Goal: Leave review/rating

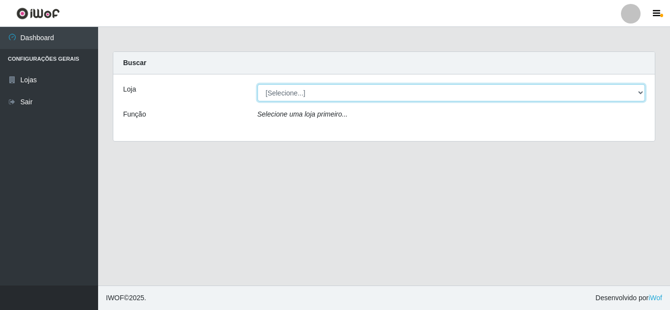
click at [290, 96] on select "[Selecione...] Queiroz Atacadão - [GEOGRAPHIC_DATA]" at bounding box center [452, 92] width 388 height 17
select select "225"
click at [258, 84] on select "[Selecione...] Queiroz Atacadão - [GEOGRAPHIC_DATA]" at bounding box center [452, 92] width 388 height 17
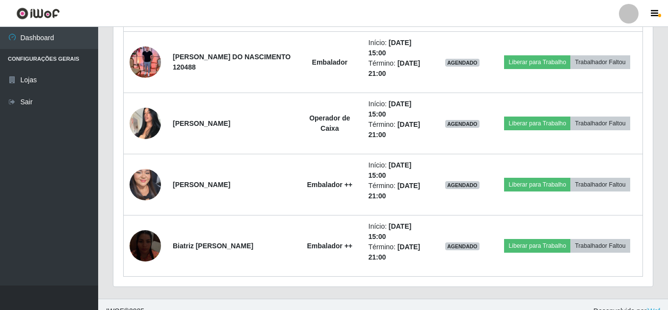
scroll to position [963, 0]
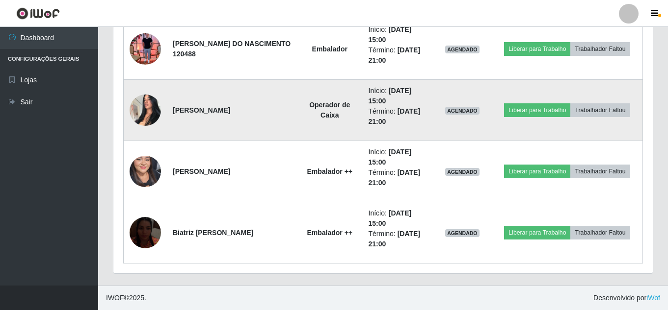
click at [152, 112] on img at bounding box center [144, 110] width 31 height 42
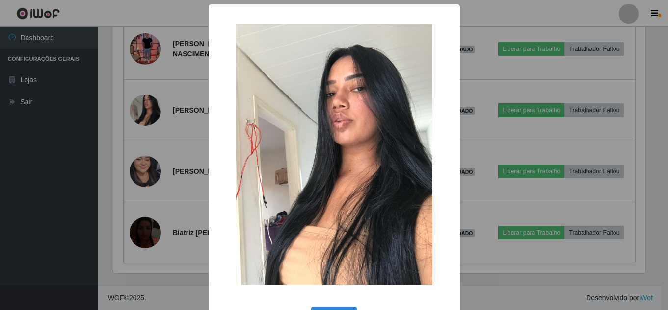
scroll to position [204, 534]
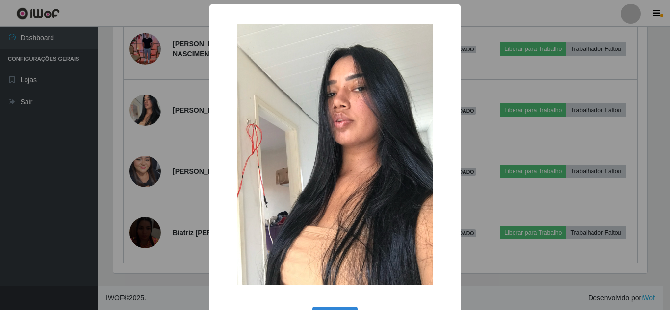
click at [93, 133] on div "× OK Cancel" at bounding box center [335, 155] width 670 height 310
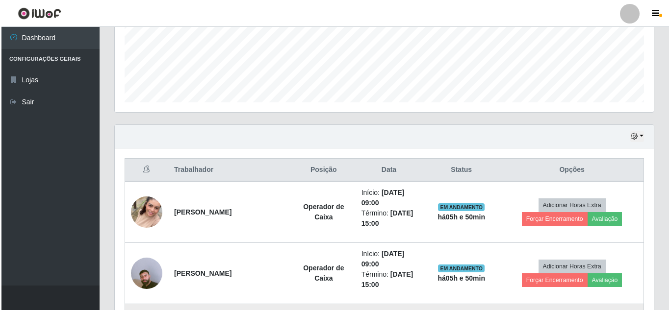
scroll to position [473, 0]
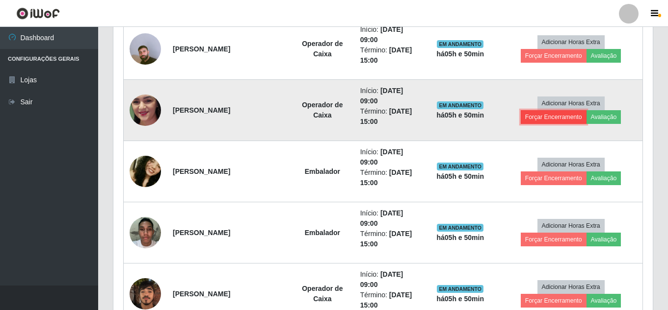
click at [542, 119] on button "Forçar Encerramento" at bounding box center [553, 117] width 66 height 14
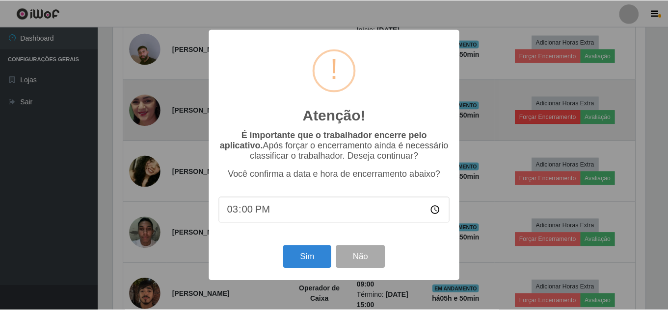
scroll to position [204, 534]
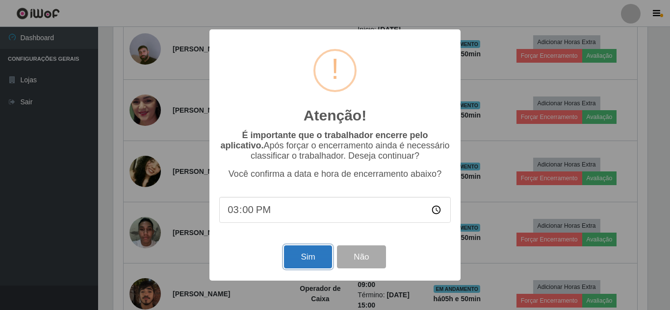
click at [305, 260] on button "Sim" at bounding box center [308, 257] width 48 height 23
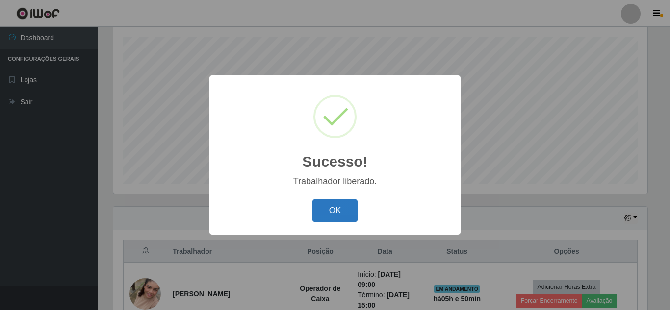
click at [340, 211] on button "OK" at bounding box center [335, 211] width 46 height 23
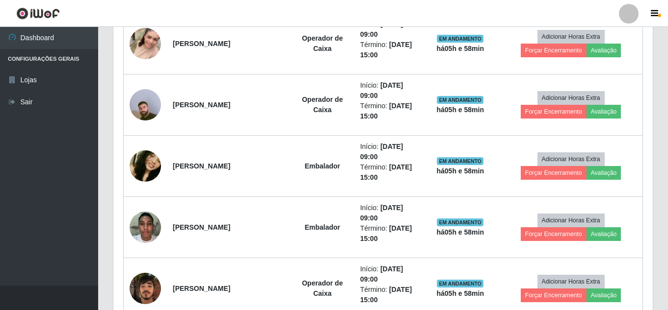
scroll to position [559, 0]
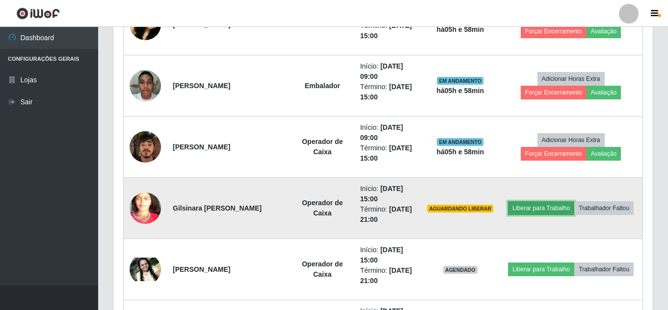
click at [539, 210] on button "Liberar para Trabalho" at bounding box center [541, 209] width 66 height 14
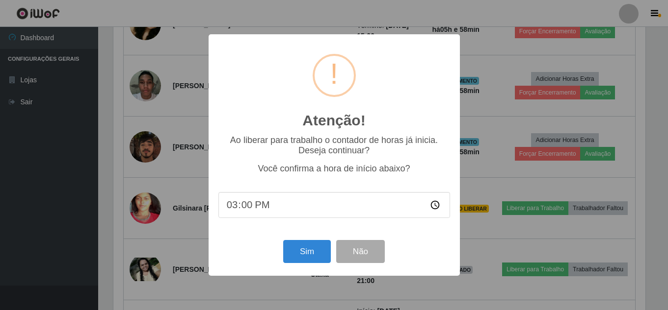
scroll to position [204, 534]
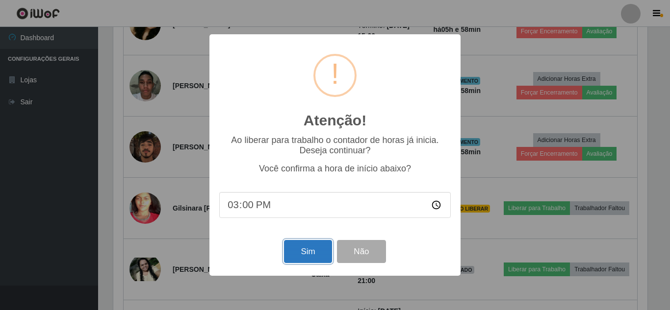
click at [311, 252] on button "Sim" at bounding box center [308, 251] width 48 height 23
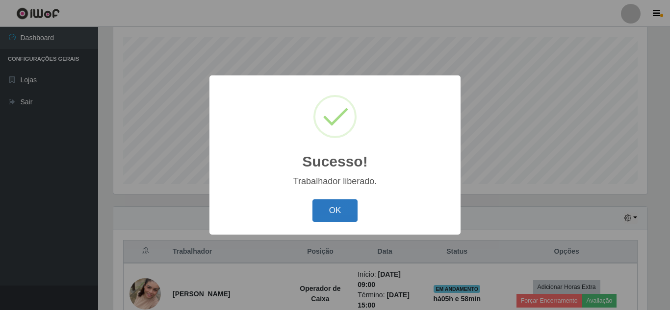
click at [336, 210] on button "OK" at bounding box center [335, 211] width 46 height 23
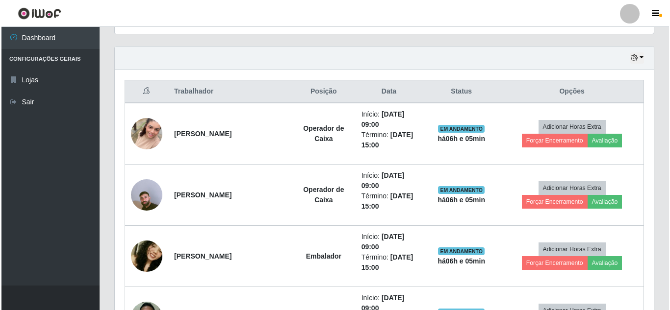
scroll to position [313, 0]
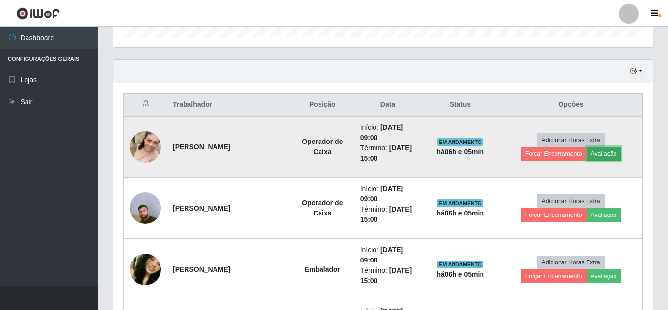
click at [608, 153] on button "Avaliação" at bounding box center [603, 154] width 35 height 14
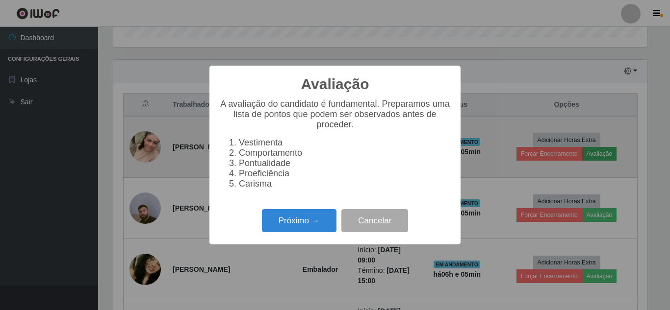
scroll to position [204, 534]
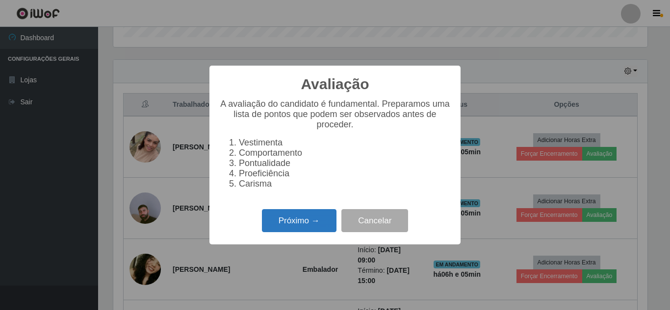
click at [294, 217] on button "Próximo →" at bounding box center [299, 220] width 75 height 23
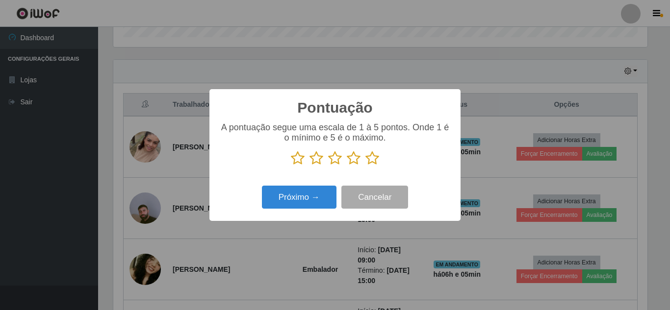
click at [369, 165] on icon at bounding box center [372, 158] width 14 height 15
click at [365, 166] on input "radio" at bounding box center [365, 166] width 0 height 0
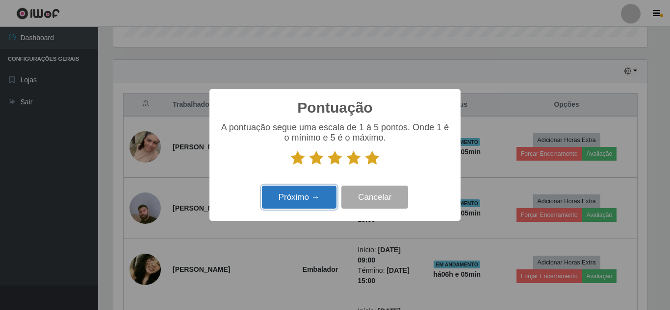
click at [323, 200] on button "Próximo →" at bounding box center [299, 197] width 75 height 23
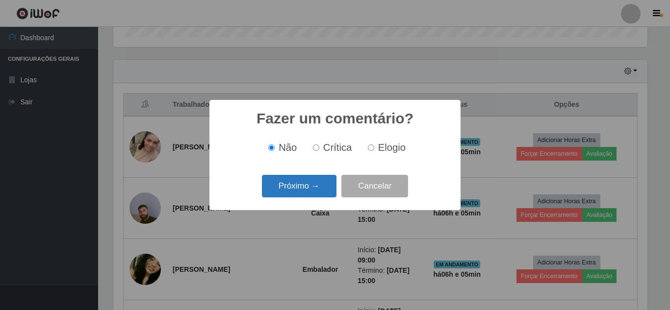
click at [323, 182] on button "Próximo →" at bounding box center [299, 186] width 75 height 23
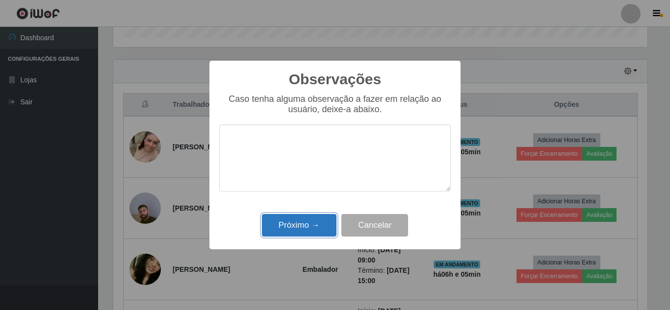
click at [284, 225] on button "Próximo →" at bounding box center [299, 225] width 75 height 23
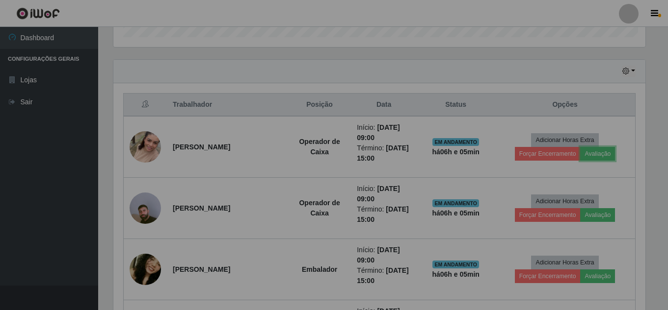
scroll to position [204, 539]
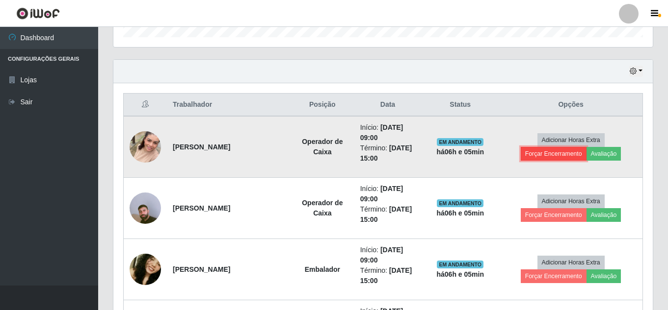
click at [544, 153] on button "Forçar Encerramento" at bounding box center [553, 154] width 66 height 14
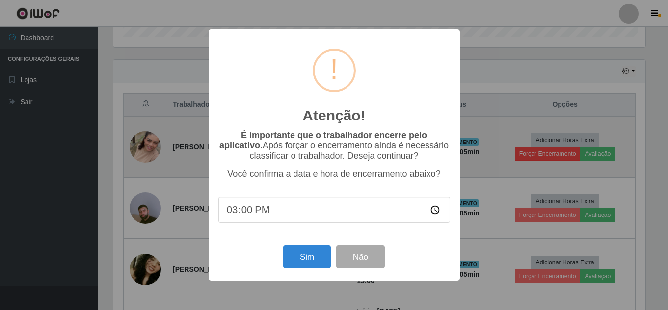
scroll to position [204, 534]
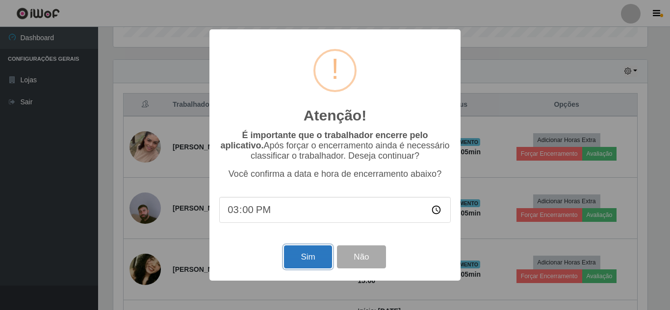
click at [301, 257] on button "Sim" at bounding box center [308, 257] width 48 height 23
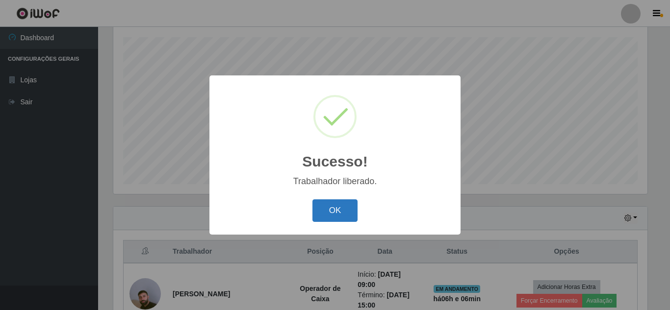
click at [352, 211] on button "OK" at bounding box center [335, 211] width 46 height 23
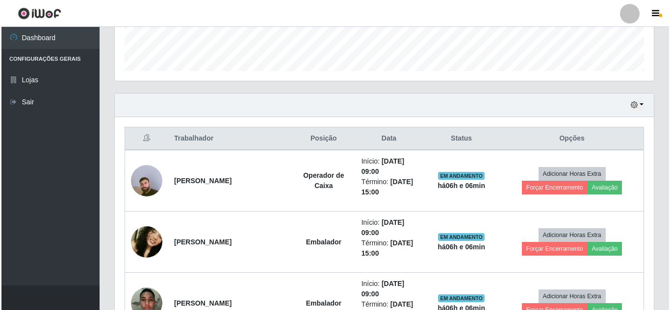
scroll to position [313, 0]
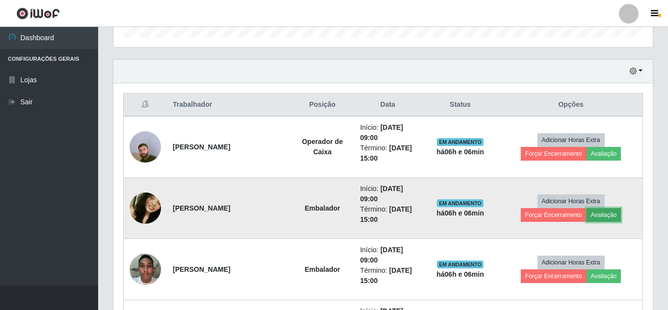
click at [605, 218] on button "Avaliação" at bounding box center [603, 215] width 35 height 14
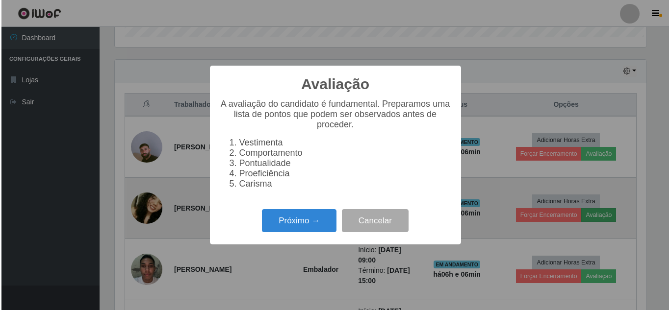
scroll to position [204, 534]
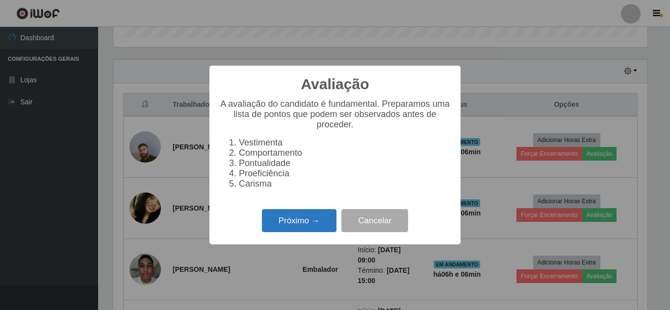
click at [305, 226] on button "Próximo →" at bounding box center [299, 220] width 75 height 23
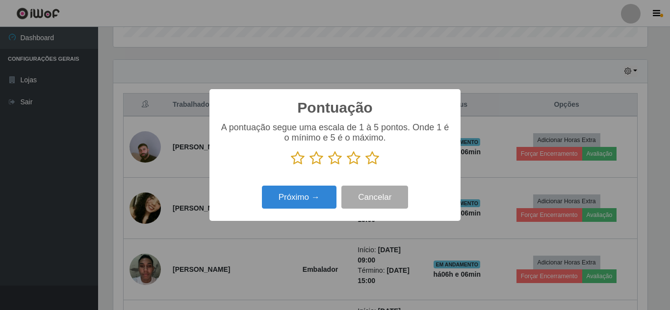
scroll to position [490283, 489952]
click at [377, 163] on icon at bounding box center [372, 158] width 14 height 15
click at [365, 166] on input "radio" at bounding box center [365, 166] width 0 height 0
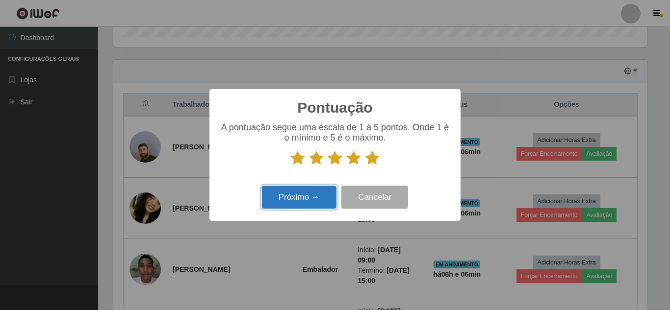
click at [314, 198] on button "Próximo →" at bounding box center [299, 197] width 75 height 23
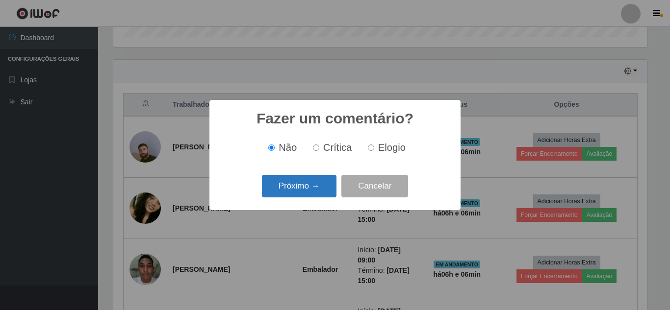
click at [314, 192] on button "Próximo →" at bounding box center [299, 186] width 75 height 23
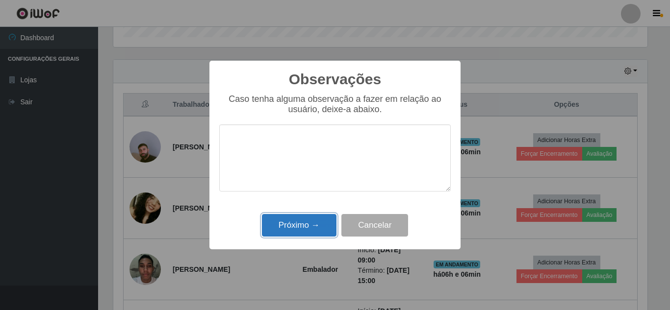
click at [293, 231] on button "Próximo →" at bounding box center [299, 225] width 75 height 23
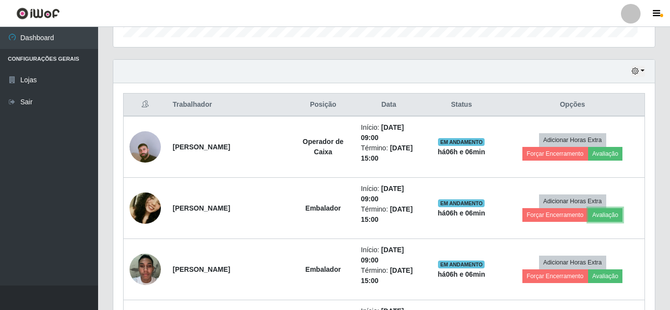
scroll to position [204, 539]
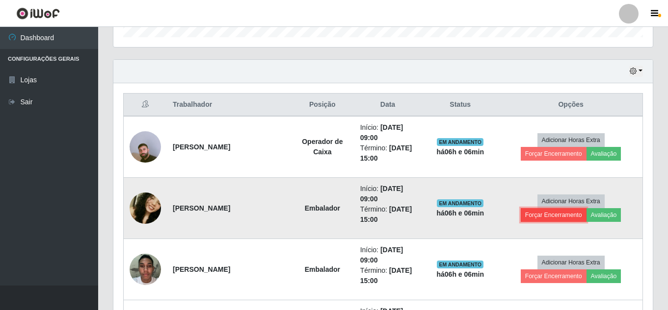
click at [561, 220] on button "Forçar Encerramento" at bounding box center [553, 215] width 66 height 14
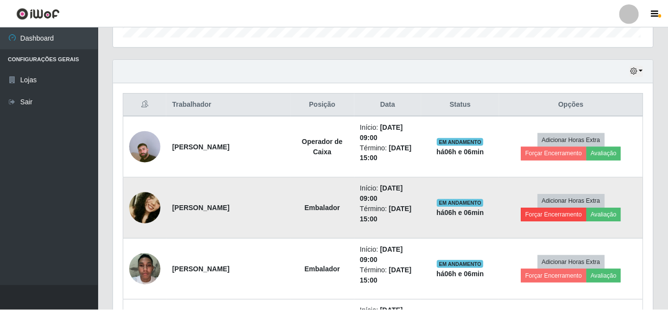
scroll to position [204, 534]
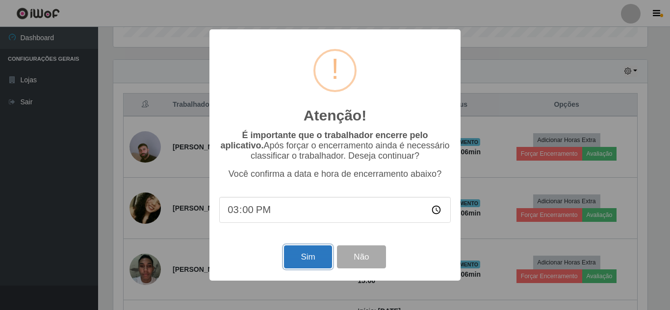
click at [312, 262] on button "Sim" at bounding box center [308, 257] width 48 height 23
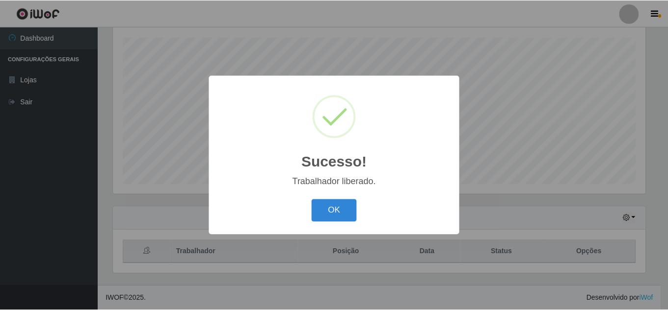
scroll to position [0, 0]
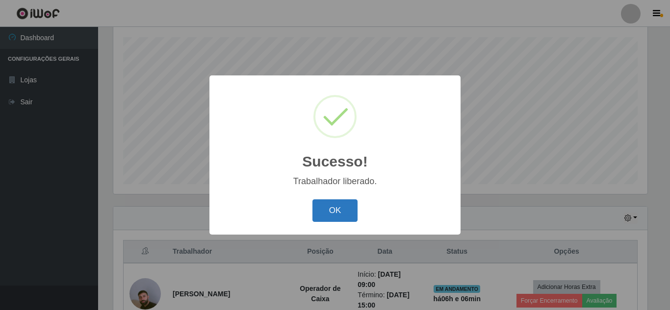
click at [333, 213] on button "OK" at bounding box center [335, 211] width 46 height 23
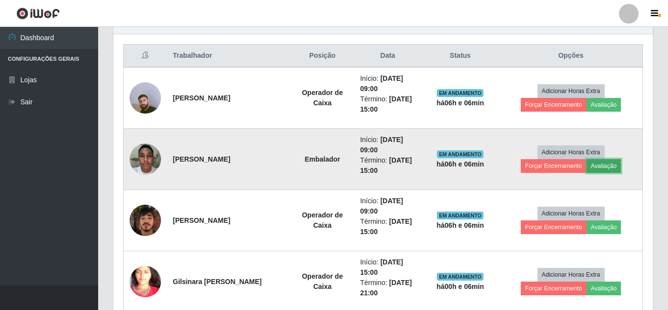
click at [600, 169] on button "Avaliação" at bounding box center [603, 166] width 35 height 14
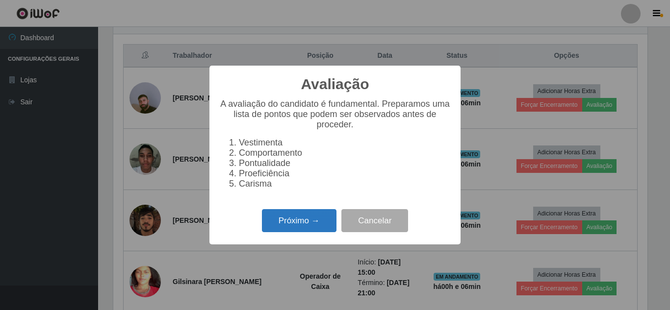
click at [301, 232] on button "Próximo →" at bounding box center [299, 220] width 75 height 23
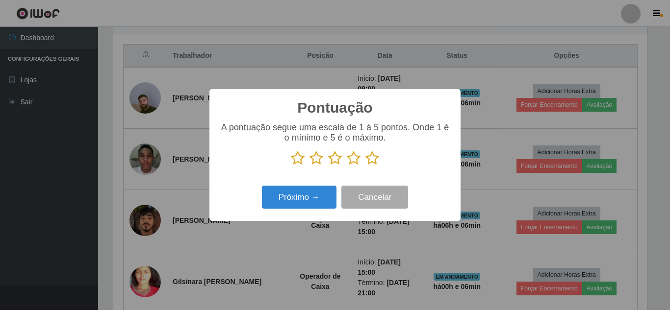
click at [376, 160] on icon at bounding box center [372, 158] width 14 height 15
click at [365, 166] on input "radio" at bounding box center [365, 166] width 0 height 0
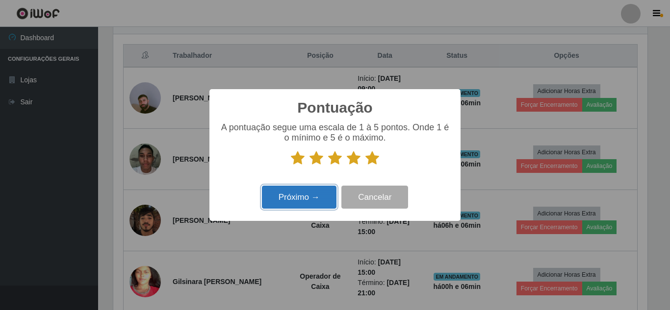
click at [306, 198] on button "Próximo →" at bounding box center [299, 197] width 75 height 23
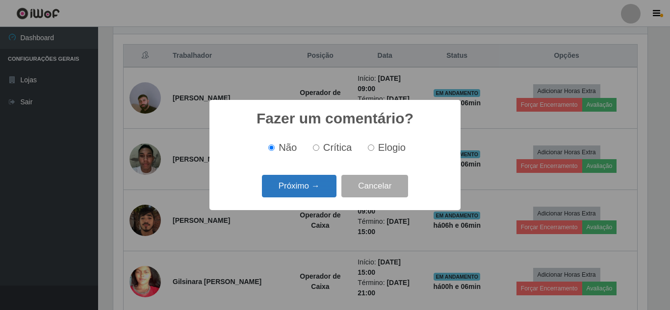
click at [308, 192] on button "Próximo →" at bounding box center [299, 186] width 75 height 23
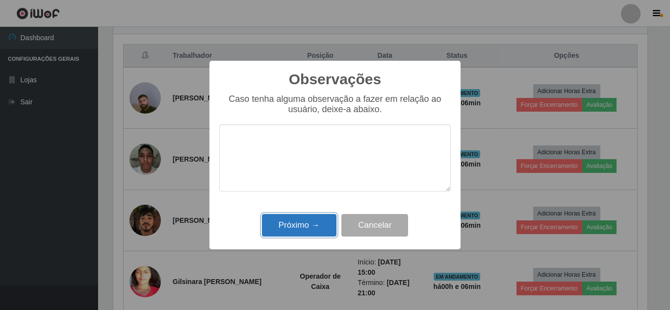
click at [297, 225] on button "Próximo →" at bounding box center [299, 225] width 75 height 23
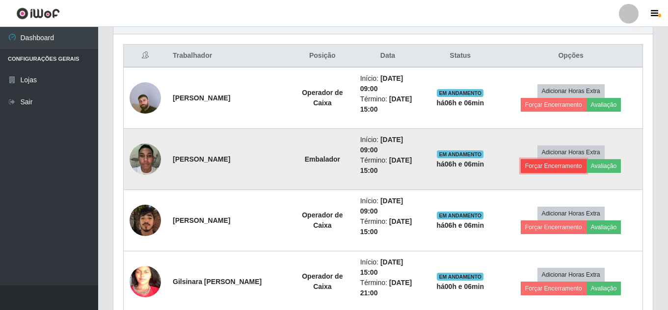
click at [546, 167] on button "Forçar Encerramento" at bounding box center [553, 166] width 66 height 14
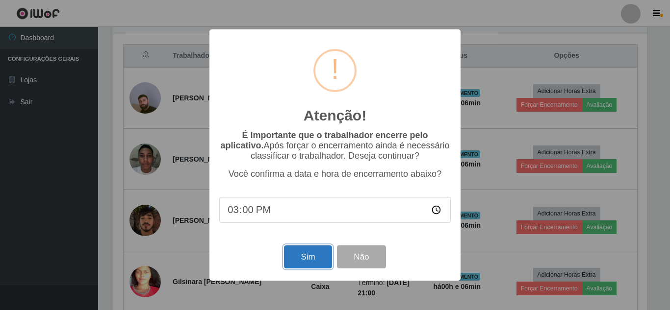
click at [313, 259] on button "Sim" at bounding box center [308, 257] width 48 height 23
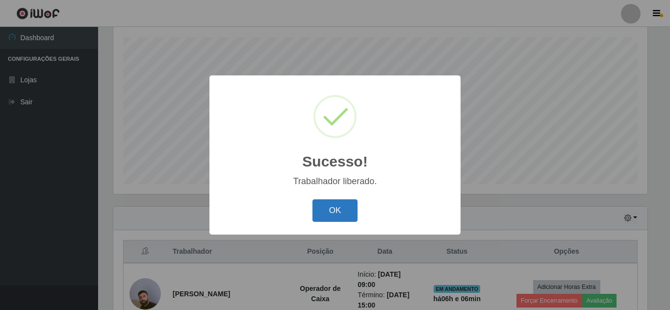
click at [331, 220] on button "OK" at bounding box center [335, 211] width 46 height 23
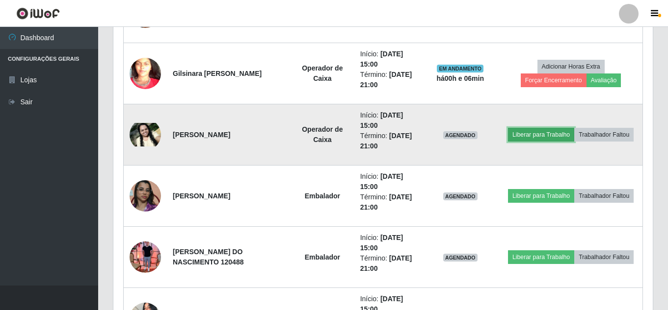
click at [533, 138] on button "Liberar para Trabalho" at bounding box center [541, 135] width 66 height 14
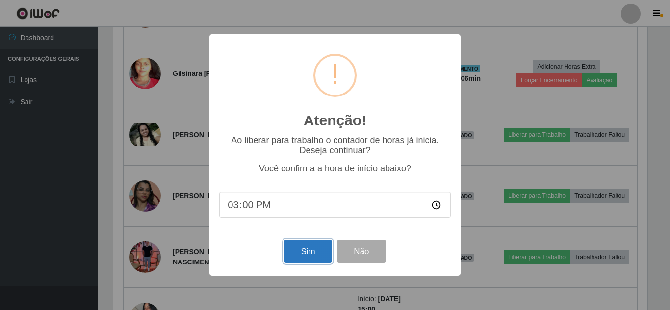
click at [313, 253] on button "Sim" at bounding box center [308, 251] width 48 height 23
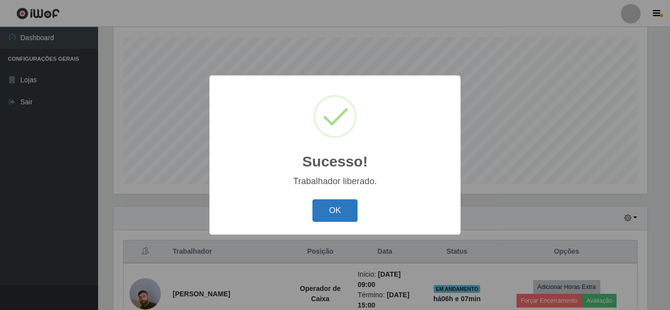
click at [337, 212] on button "OK" at bounding box center [335, 211] width 46 height 23
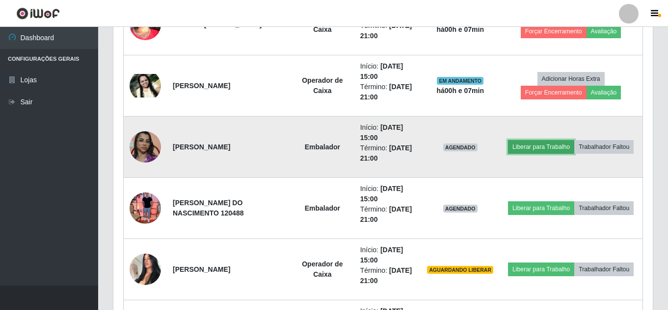
click at [549, 152] on button "Liberar para Trabalho" at bounding box center [541, 147] width 66 height 14
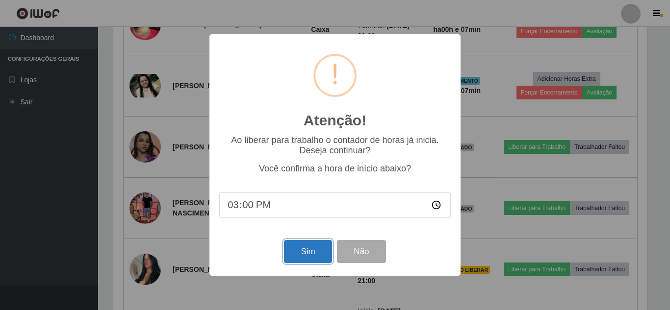
click at [311, 257] on button "Sim" at bounding box center [308, 251] width 48 height 23
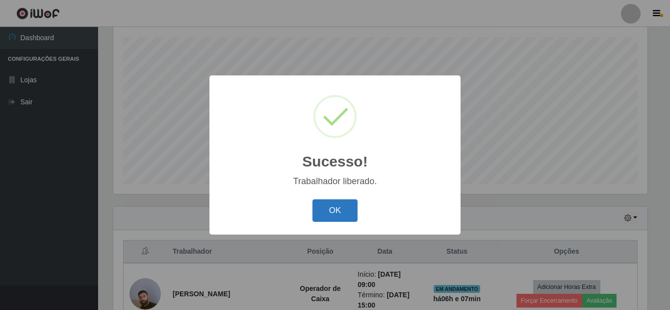
click at [334, 211] on button "OK" at bounding box center [335, 211] width 46 height 23
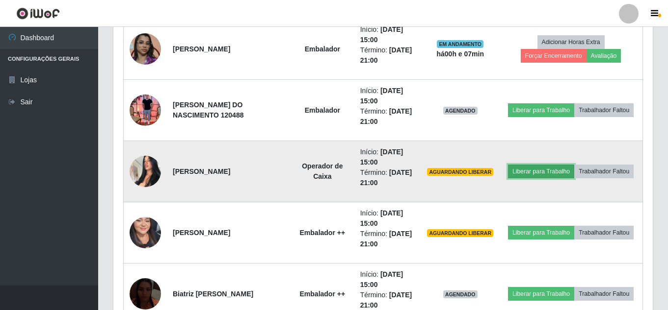
click at [537, 175] on button "Liberar para Trabalho" at bounding box center [541, 172] width 66 height 14
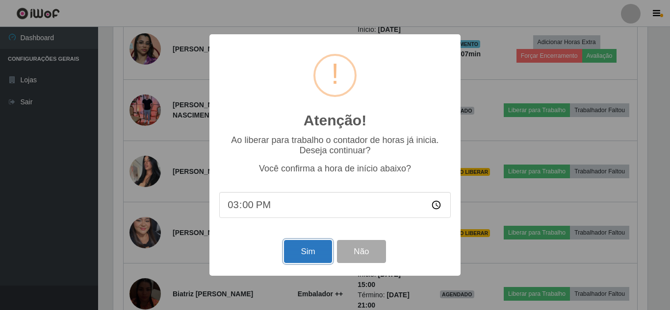
click at [300, 254] on button "Sim" at bounding box center [308, 251] width 48 height 23
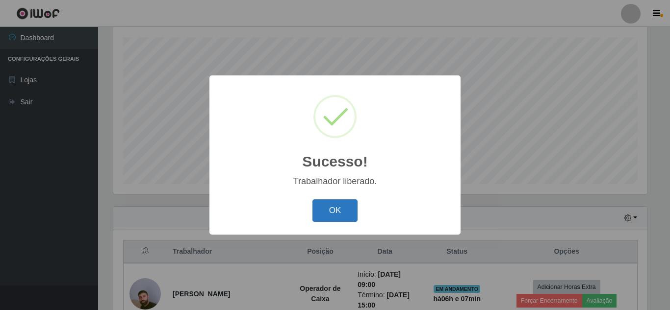
click at [336, 218] on button "OK" at bounding box center [335, 211] width 46 height 23
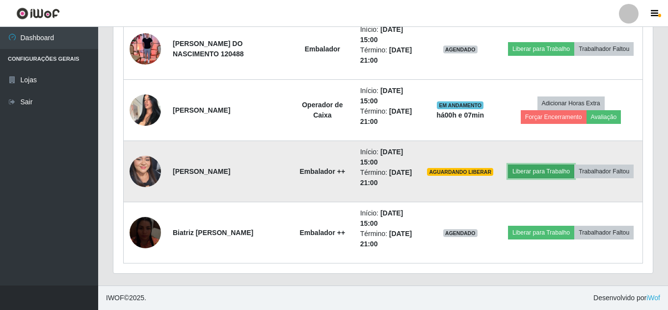
click at [556, 174] on button "Liberar para Trabalho" at bounding box center [541, 172] width 66 height 14
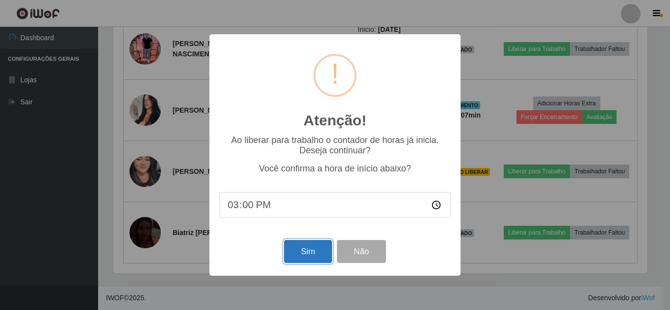
click at [317, 249] on button "Sim" at bounding box center [308, 251] width 48 height 23
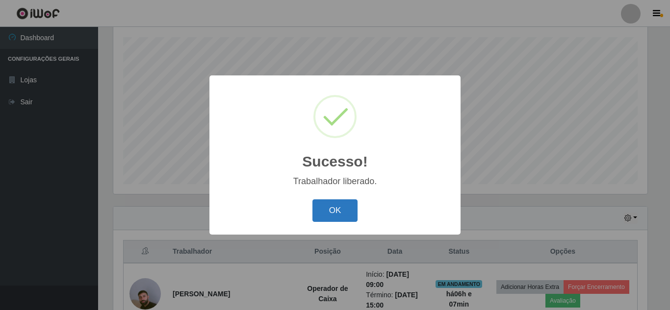
click at [341, 210] on button "OK" at bounding box center [335, 211] width 46 height 23
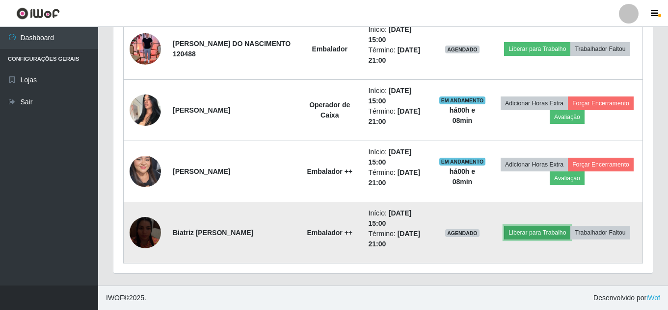
click at [554, 235] on button "Liberar para Trabalho" at bounding box center [537, 233] width 66 height 14
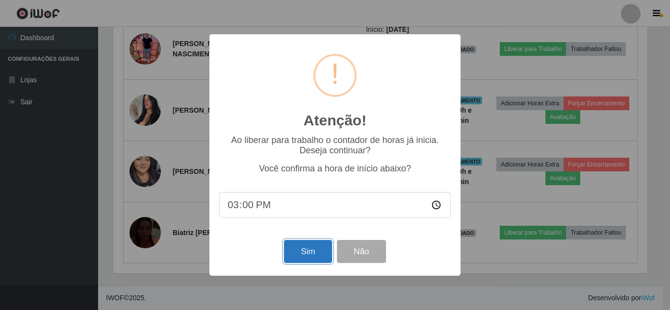
click at [300, 252] on button "Sim" at bounding box center [308, 251] width 48 height 23
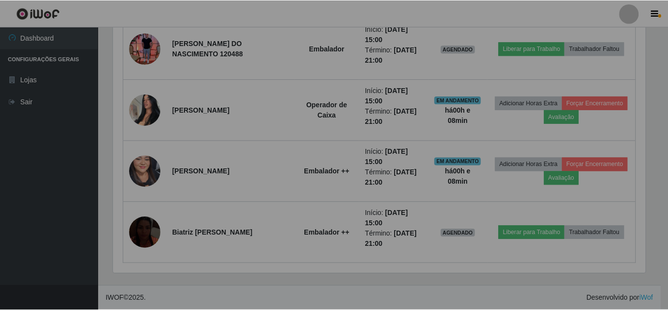
scroll to position [490283, 489947]
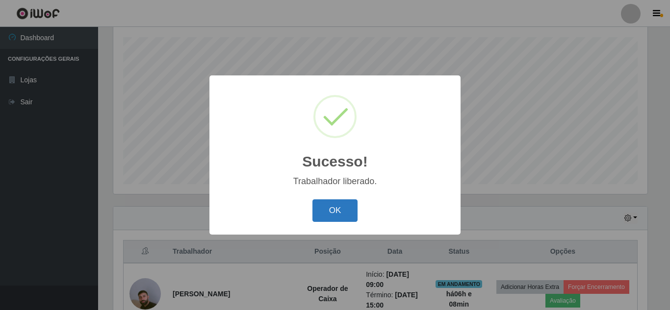
click at [335, 213] on button "OK" at bounding box center [335, 211] width 46 height 23
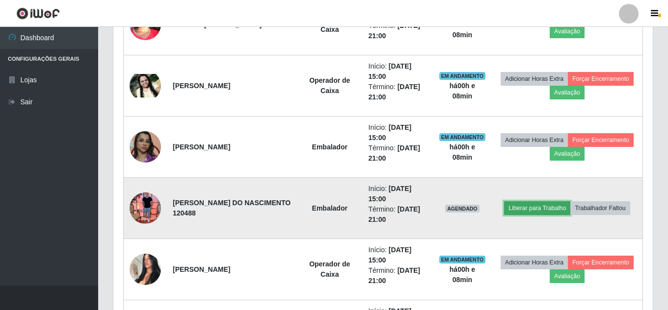
click at [532, 212] on button "Liberar para Trabalho" at bounding box center [537, 209] width 66 height 14
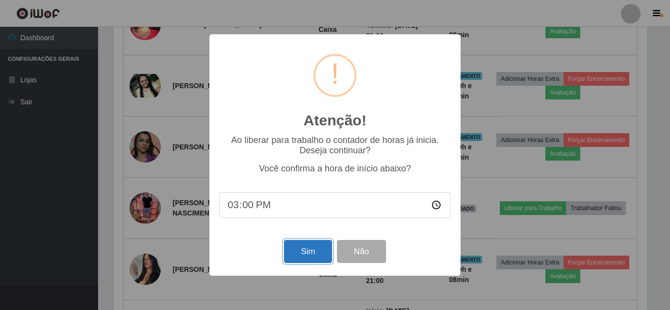
click at [317, 256] on button "Sim" at bounding box center [308, 251] width 48 height 23
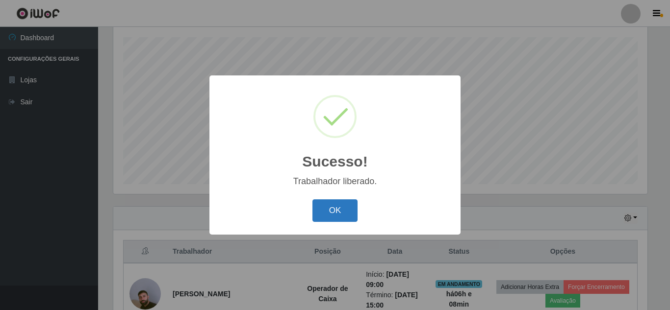
click at [337, 219] on button "OK" at bounding box center [335, 211] width 46 height 23
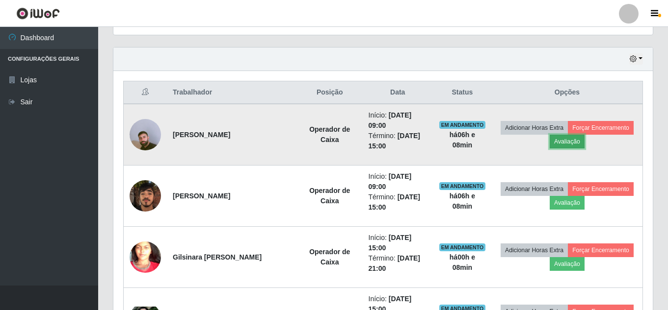
click at [576, 145] on button "Avaliação" at bounding box center [566, 142] width 35 height 14
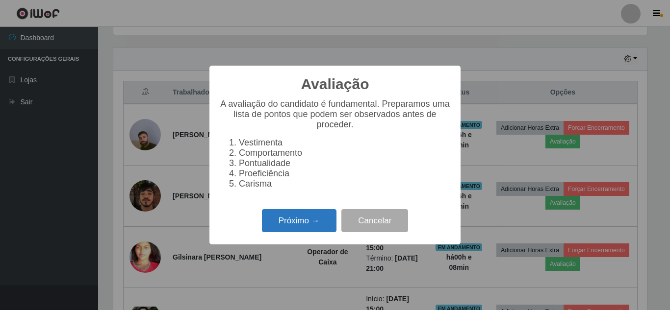
click at [294, 232] on button "Próximo →" at bounding box center [299, 220] width 75 height 23
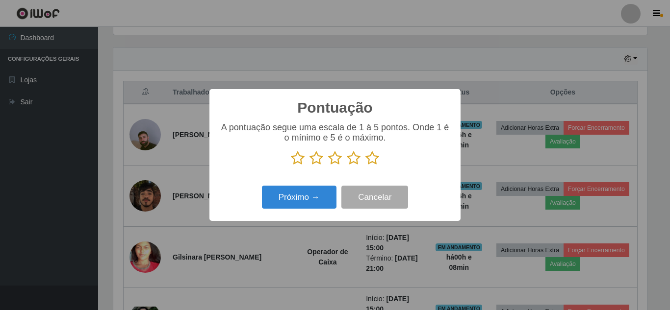
click at [376, 160] on icon at bounding box center [372, 158] width 14 height 15
click at [365, 166] on input "radio" at bounding box center [365, 166] width 0 height 0
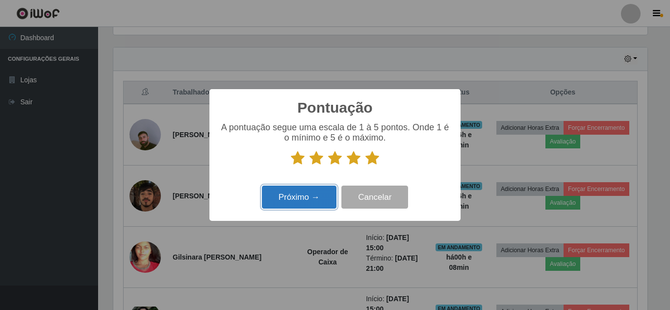
click at [309, 203] on button "Próximo →" at bounding box center [299, 197] width 75 height 23
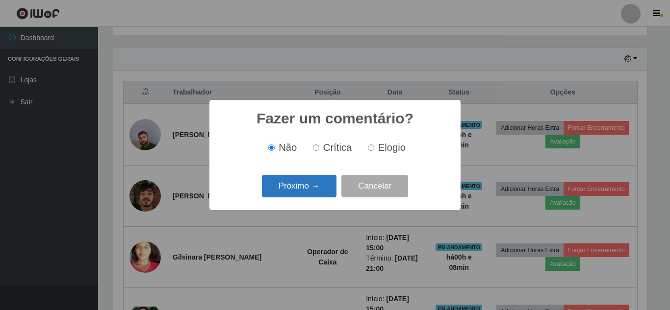
click at [316, 184] on button "Próximo →" at bounding box center [299, 186] width 75 height 23
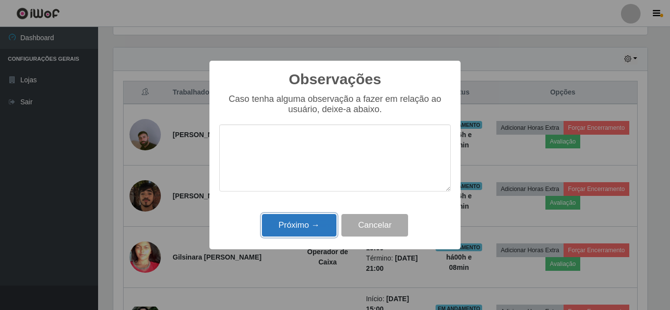
click at [301, 227] on button "Próximo →" at bounding box center [299, 225] width 75 height 23
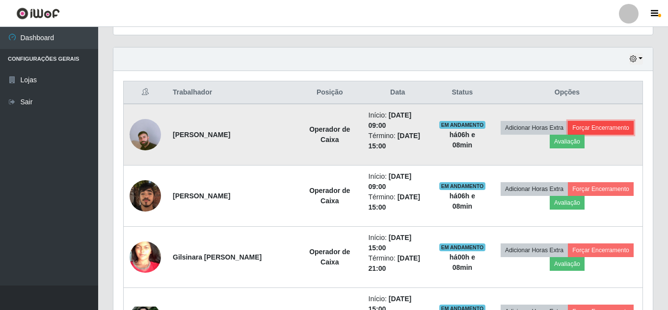
click at [608, 129] on button "Forçar Encerramento" at bounding box center [600, 128] width 66 height 14
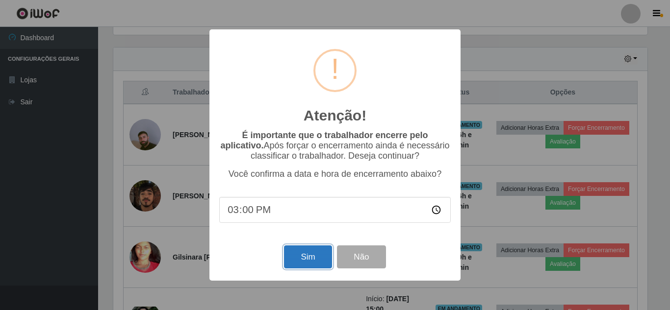
click at [310, 262] on button "Sim" at bounding box center [308, 257] width 48 height 23
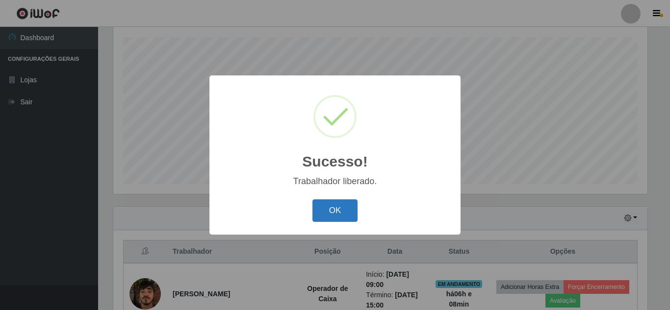
click at [331, 218] on button "OK" at bounding box center [335, 211] width 46 height 23
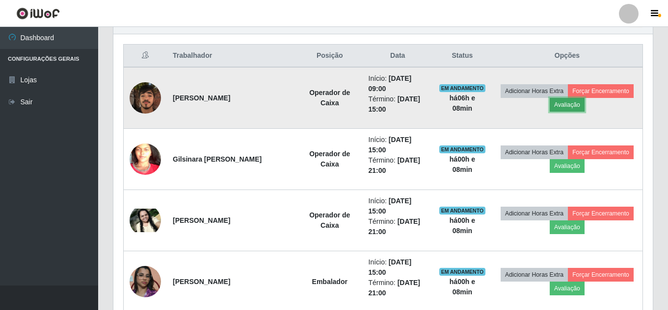
click at [574, 108] on button "Avaliação" at bounding box center [566, 105] width 35 height 14
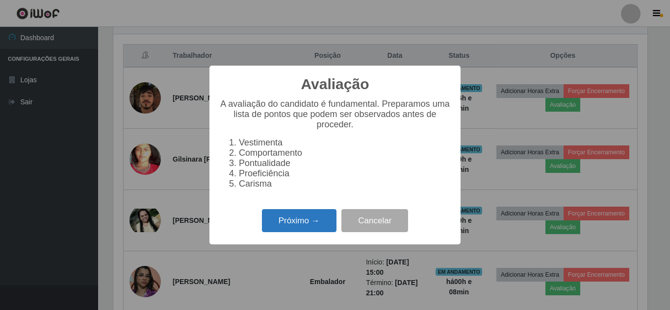
click at [295, 229] on button "Próximo →" at bounding box center [299, 220] width 75 height 23
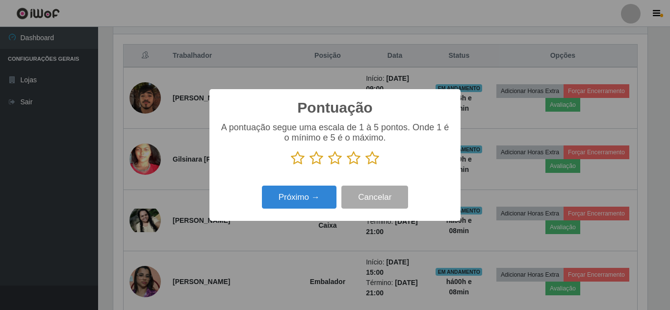
click at [372, 158] on icon at bounding box center [372, 158] width 14 height 15
click at [365, 166] on input "radio" at bounding box center [365, 166] width 0 height 0
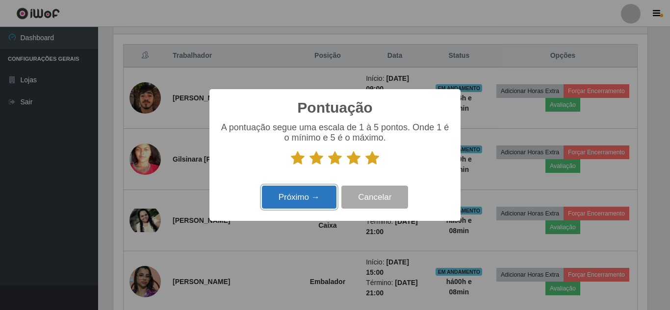
click at [310, 193] on button "Próximo →" at bounding box center [299, 197] width 75 height 23
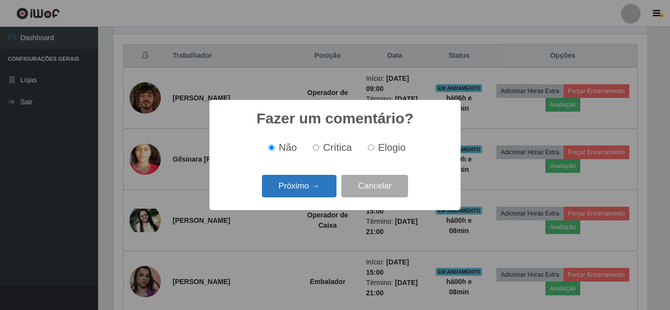
click at [309, 192] on button "Próximo →" at bounding box center [299, 186] width 75 height 23
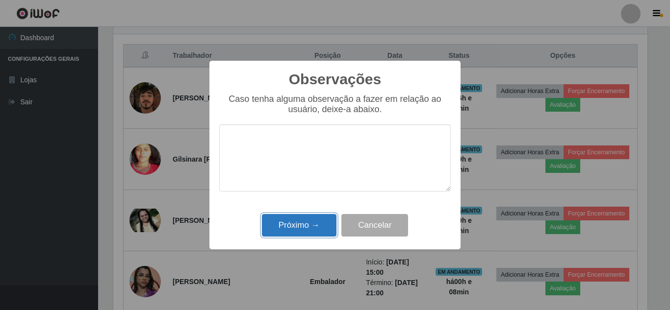
click at [302, 232] on button "Próximo →" at bounding box center [299, 225] width 75 height 23
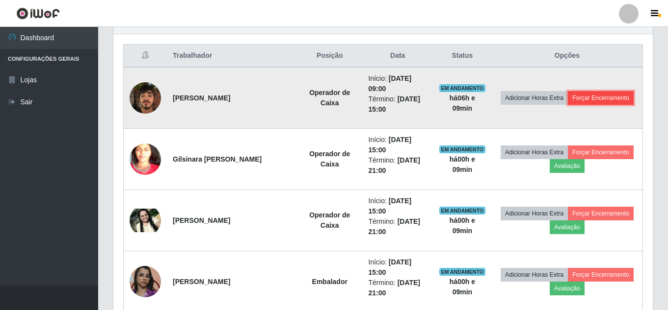
click at [605, 99] on button "Forçar Encerramento" at bounding box center [600, 98] width 66 height 14
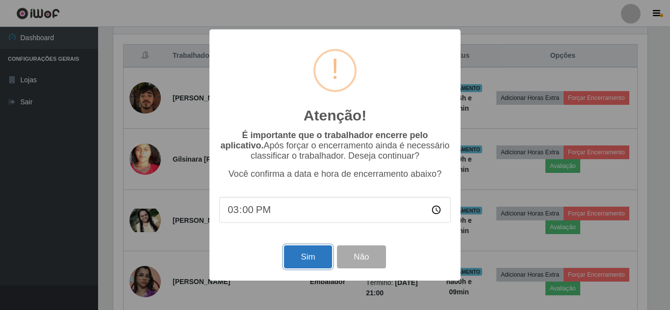
click at [307, 264] on button "Sim" at bounding box center [308, 257] width 48 height 23
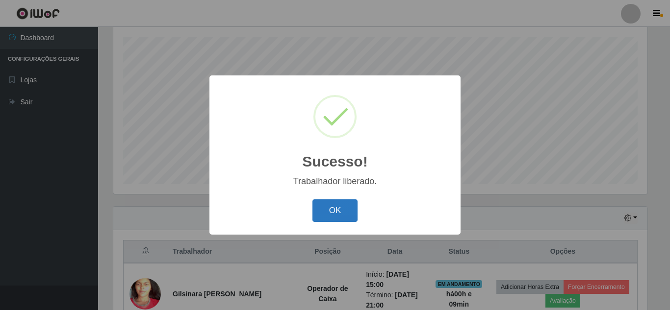
click at [343, 213] on button "OK" at bounding box center [335, 211] width 46 height 23
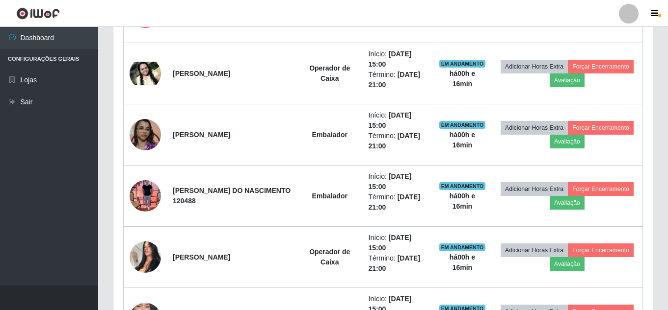
scroll to position [301, 0]
